Goal: Information Seeking & Learning: Compare options

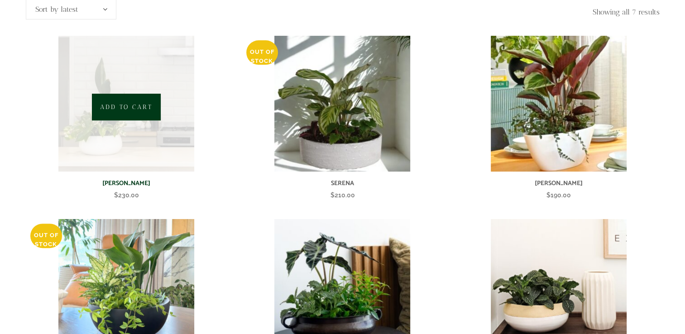
scroll to position [237, 0]
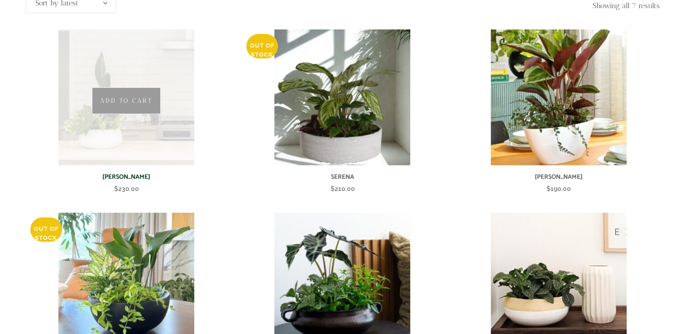
click at [140, 113] on img at bounding box center [126, 97] width 136 height 136
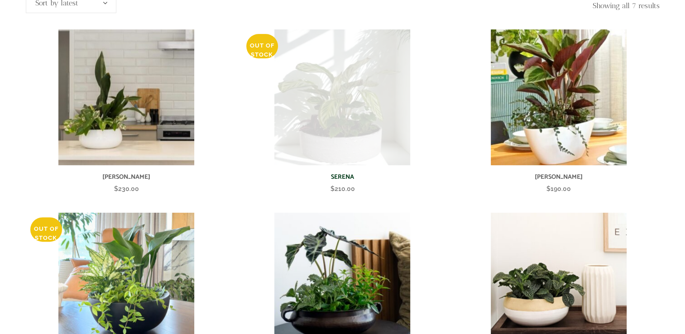
click at [331, 115] on img at bounding box center [342, 97] width 136 height 136
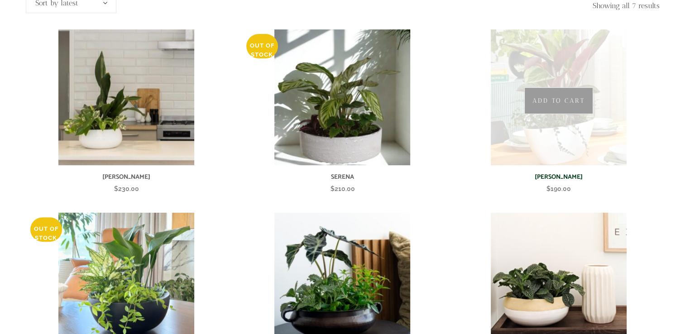
click at [539, 121] on img at bounding box center [559, 97] width 136 height 136
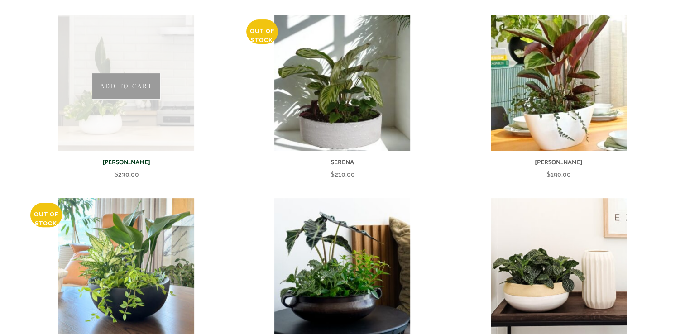
scroll to position [258, 0]
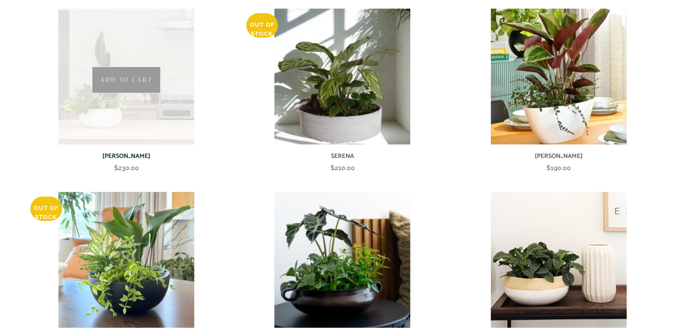
click at [119, 100] on img at bounding box center [126, 77] width 136 height 136
